Goal: Navigation & Orientation: Go to known website

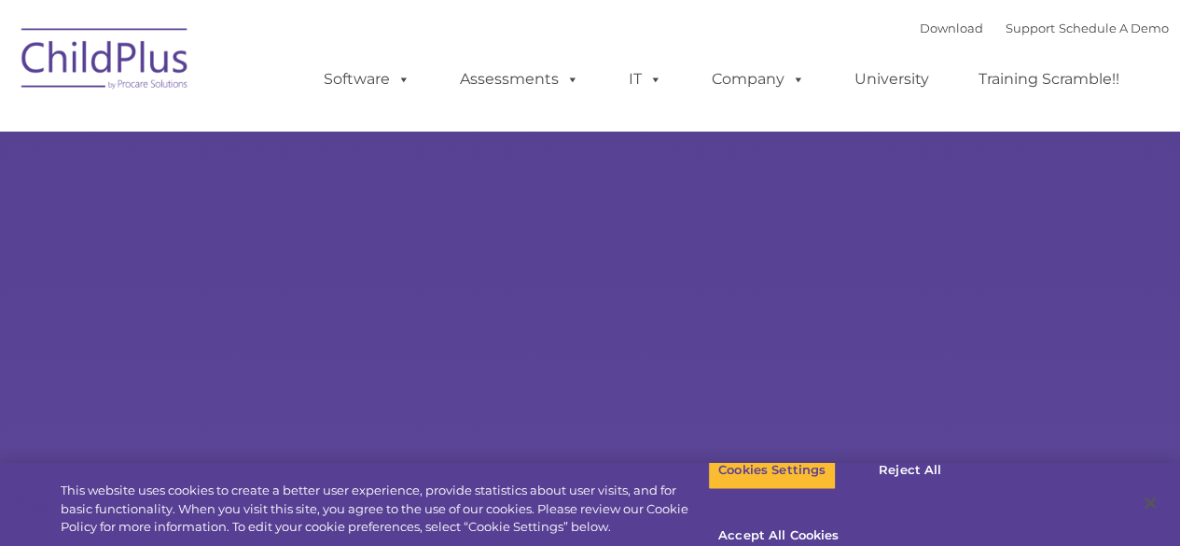
select select "MEDIUM"
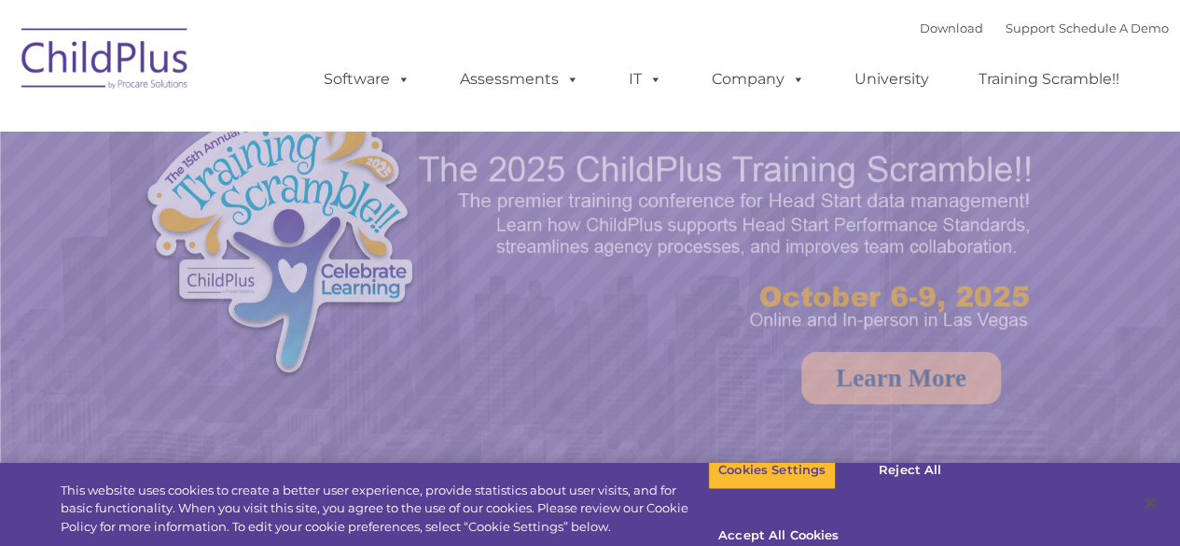
select select "MEDIUM"
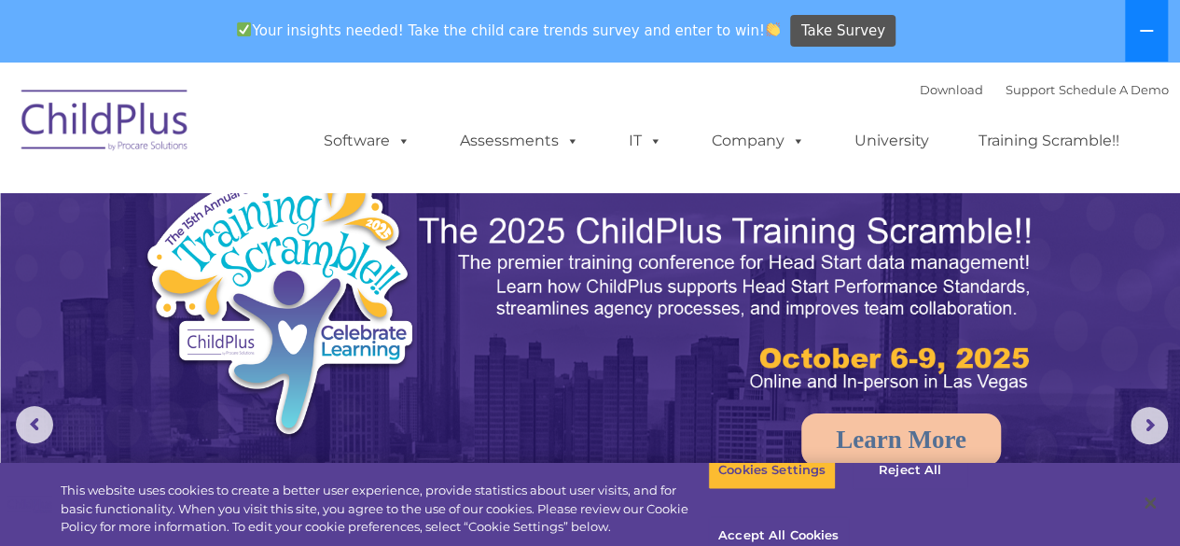
click at [1144, 25] on icon at bounding box center [1146, 30] width 15 height 15
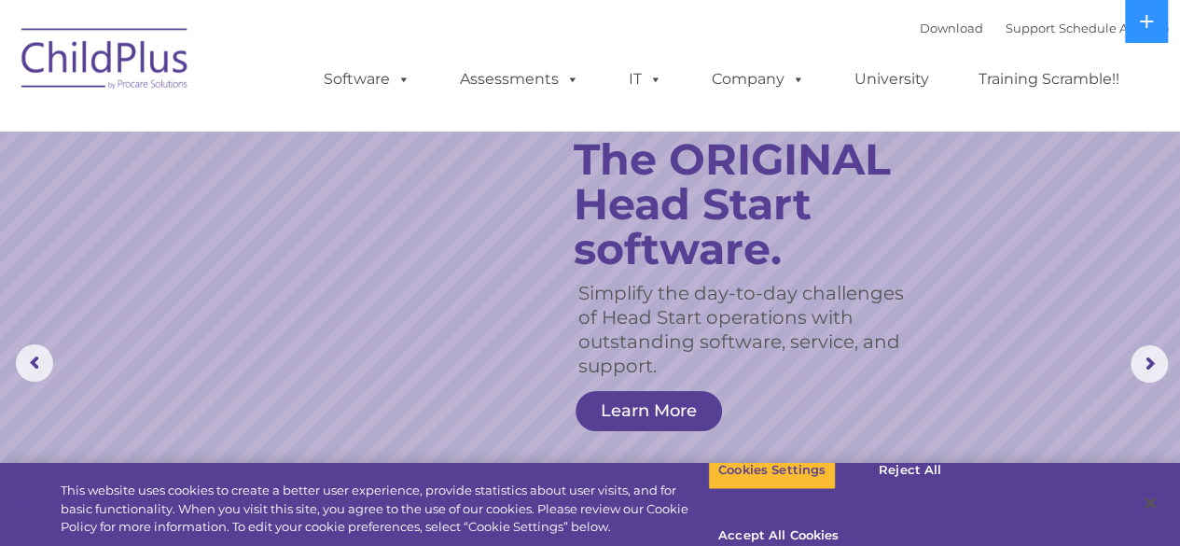
click at [615, 44] on ul "Software ChildPlus: The original and most widely-used Head Start data managemen…" at bounding box center [727, 79] width 882 height 75
